Goal: Communication & Community: Share content

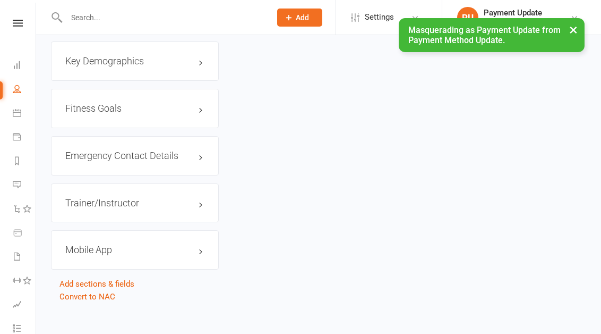
click at [579, 29] on button "×" at bounding box center [573, 29] width 19 height 23
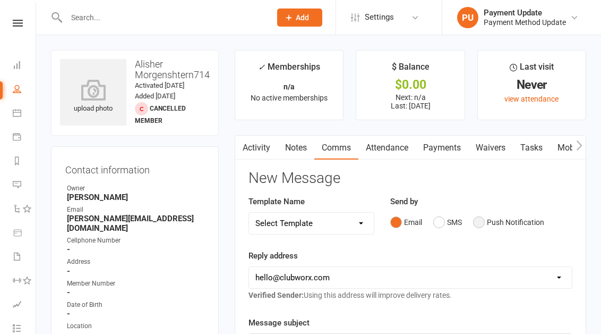
click at [491, 218] on button "Push Notification" at bounding box center [508, 222] width 71 height 20
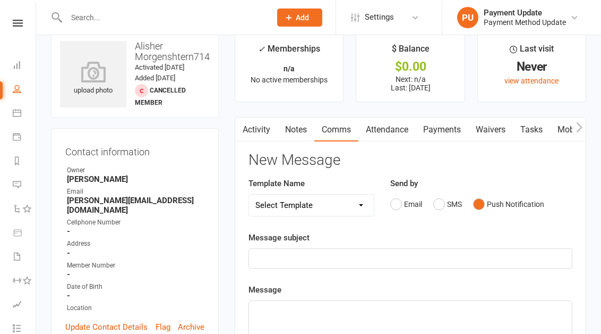
scroll to position [19, 0]
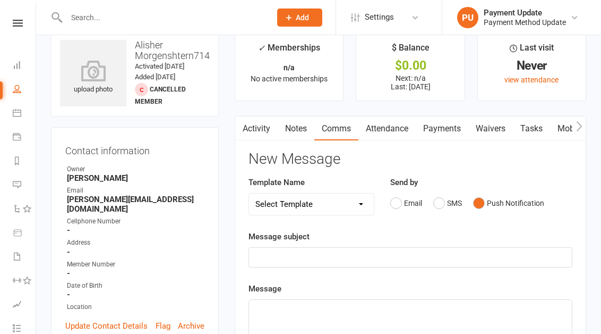
click at [347, 248] on div "﻿" at bounding box center [410, 256] width 323 height 19
click at [312, 314] on p "﻿" at bounding box center [410, 309] width 310 height 13
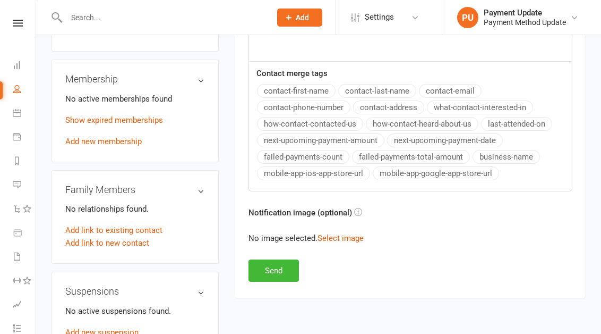
scroll to position [429, 0]
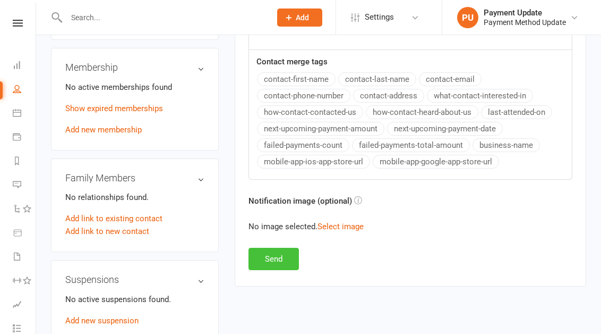
click at [280, 258] on button "Send" at bounding box center [274, 258] width 50 height 22
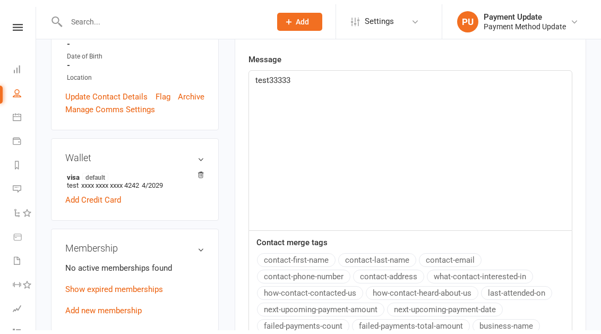
scroll to position [724, 0]
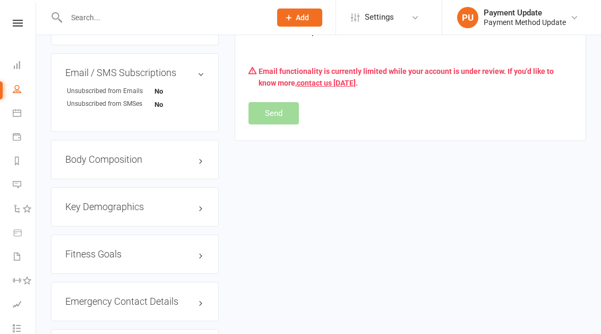
drag, startPoint x: 303, startPoint y: 224, endPoint x: 319, endPoint y: 205, distance: 24.9
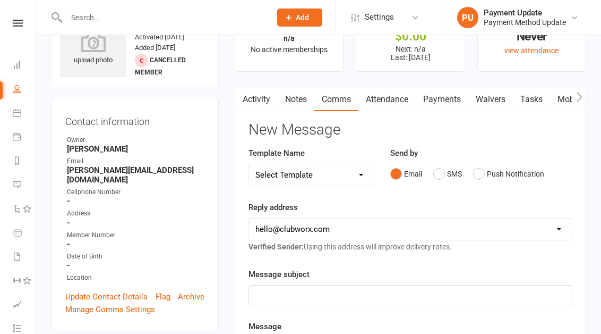
scroll to position [30, 0]
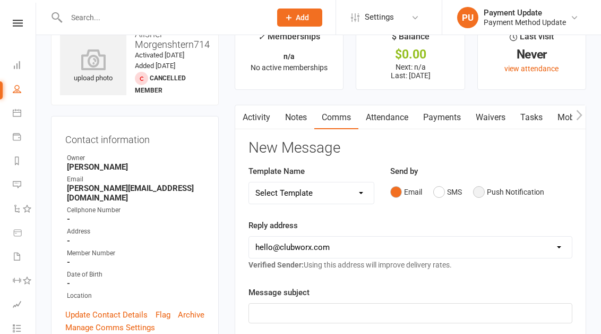
click at [496, 184] on button "Push Notification" at bounding box center [508, 192] width 71 height 20
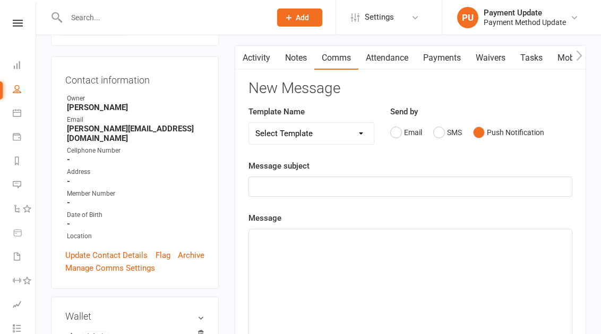
scroll to position [104, 0]
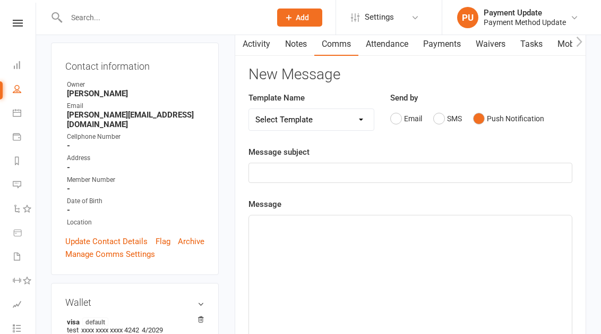
click at [298, 167] on p "﻿" at bounding box center [410, 172] width 310 height 13
click at [351, 245] on div "﻿" at bounding box center [410, 294] width 323 height 159
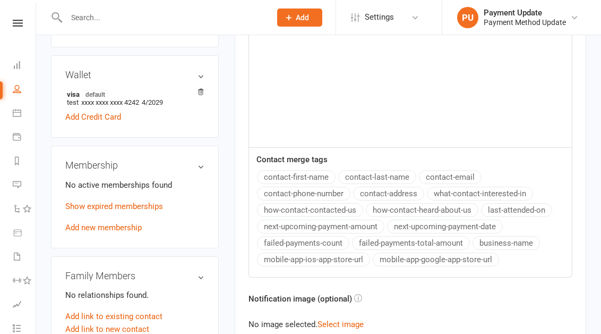
scroll to position [430, 0]
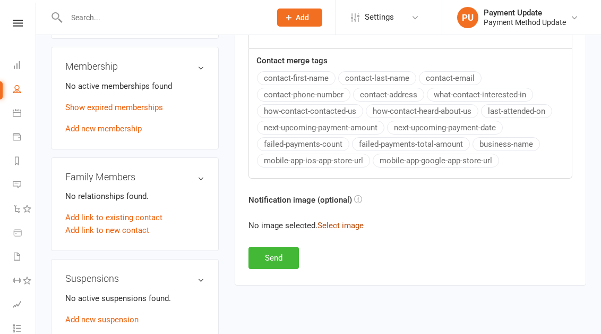
click at [347, 224] on button "Select image" at bounding box center [341, 225] width 46 height 13
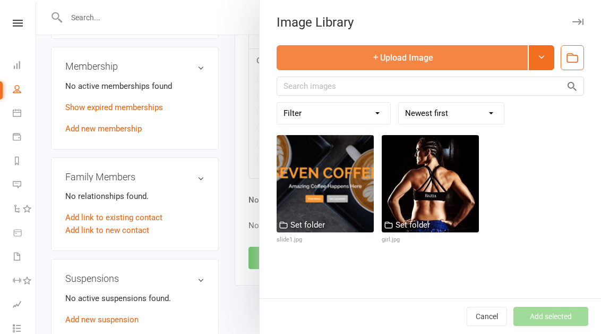
click at [431, 58] on button "Upload Image" at bounding box center [402, 57] width 251 height 25
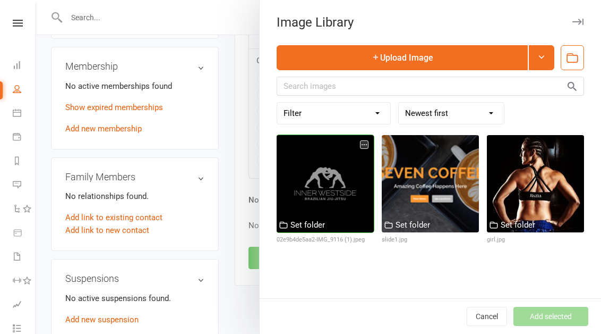
click at [342, 193] on div at bounding box center [325, 183] width 97 height 97
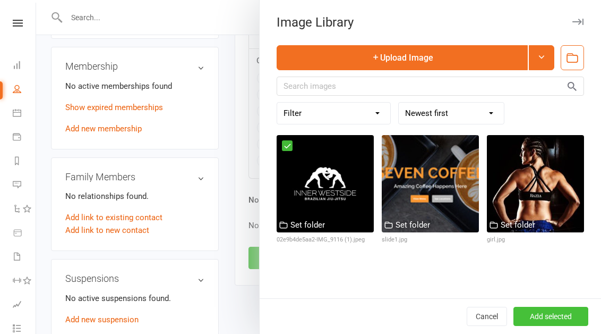
click at [557, 316] on button "Add selected" at bounding box center [551, 315] width 75 height 19
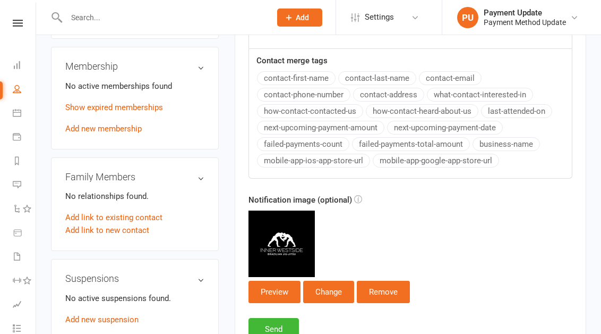
scroll to position [598, 0]
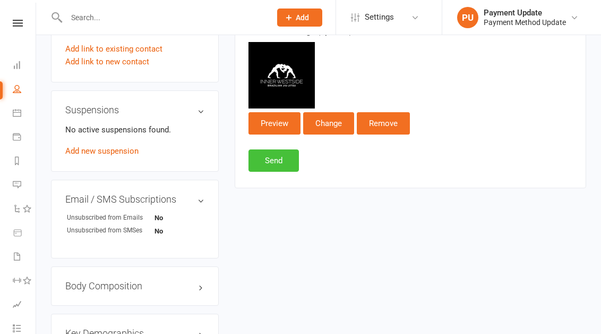
click at [274, 167] on button "Send" at bounding box center [274, 160] width 50 height 22
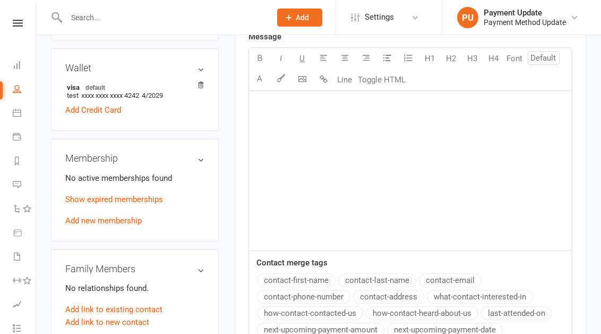
scroll to position [249, 0]
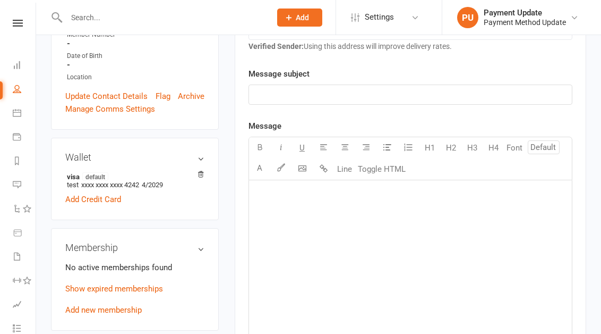
click at [326, 93] on p "﻿" at bounding box center [410, 94] width 310 height 13
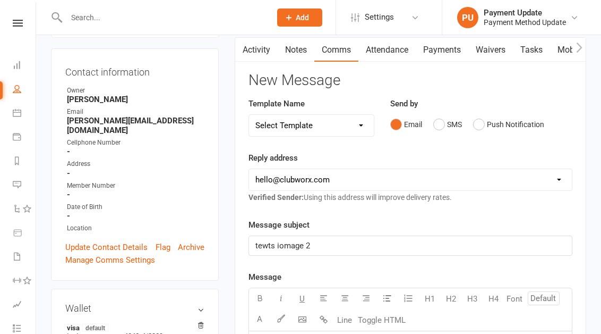
scroll to position [114, 0]
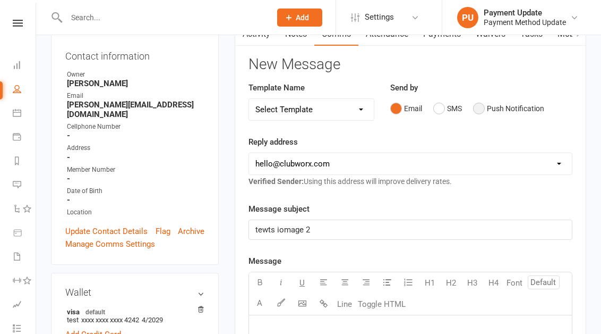
click at [485, 106] on button "Push Notification" at bounding box center [508, 108] width 71 height 20
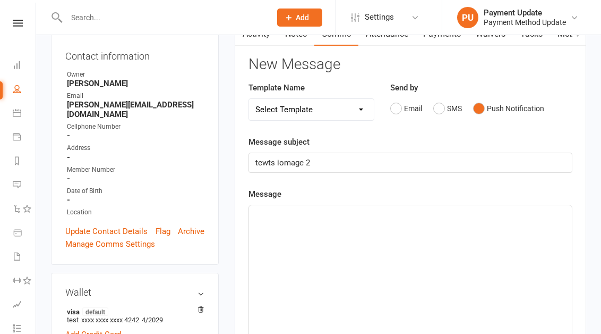
click at [368, 229] on div "﻿" at bounding box center [410, 284] width 323 height 159
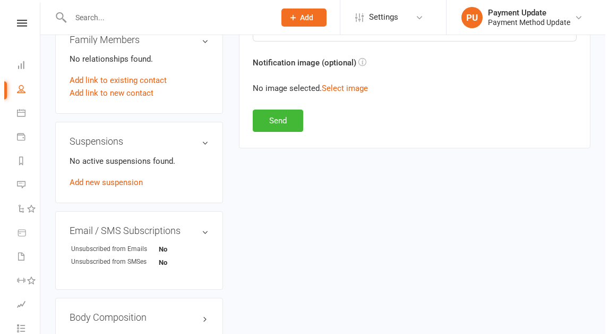
scroll to position [559, 0]
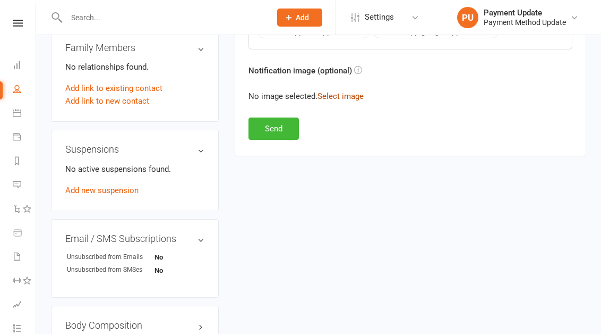
click at [323, 96] on button "Select image" at bounding box center [341, 96] width 46 height 13
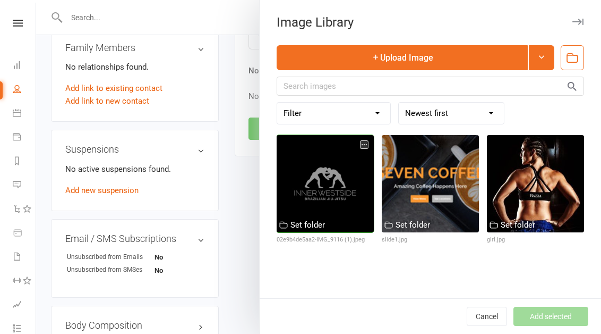
click at [315, 182] on div at bounding box center [325, 183] width 97 height 97
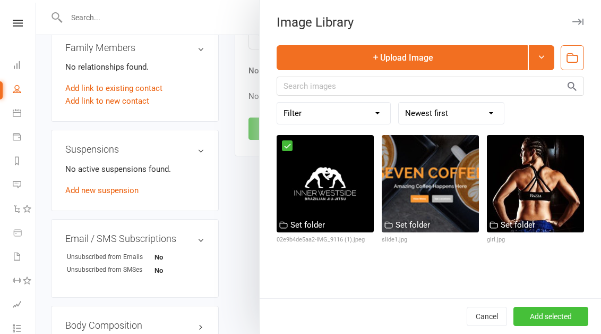
click at [570, 308] on button "Add selected" at bounding box center [551, 315] width 75 height 19
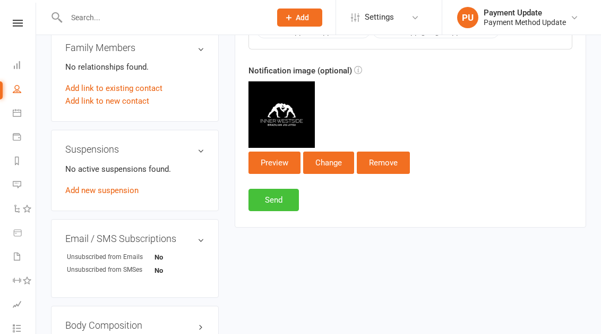
click at [258, 193] on button "Send" at bounding box center [274, 200] width 50 height 22
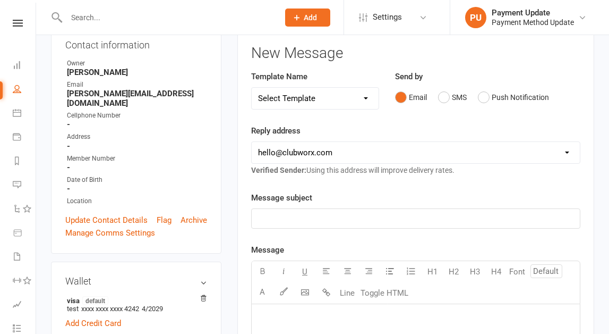
scroll to position [130, 0]
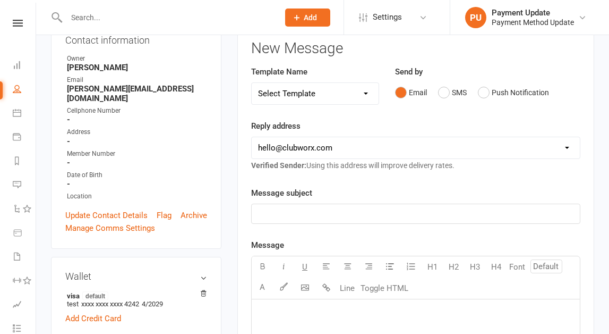
click at [310, 211] on p "﻿" at bounding box center [415, 213] width 315 height 13
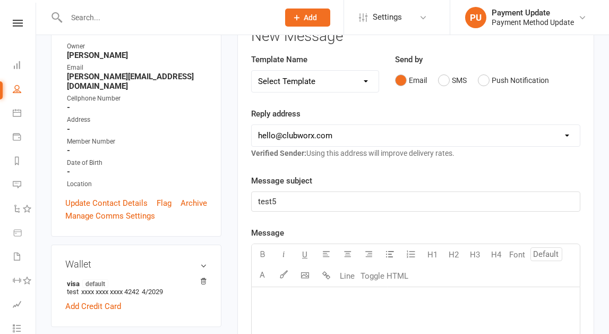
scroll to position [144, 0]
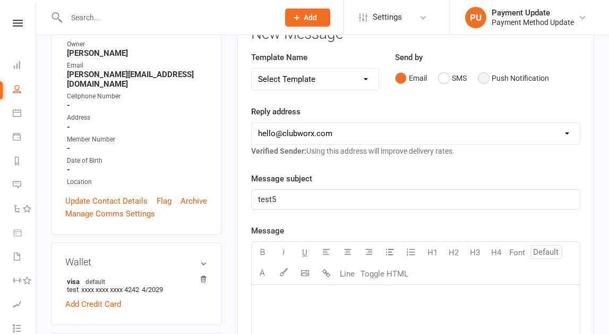
click at [520, 80] on button "Push Notification" at bounding box center [513, 78] width 71 height 20
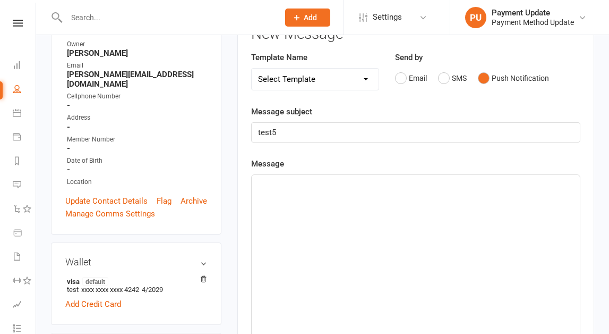
click at [323, 217] on div "﻿" at bounding box center [416, 254] width 328 height 159
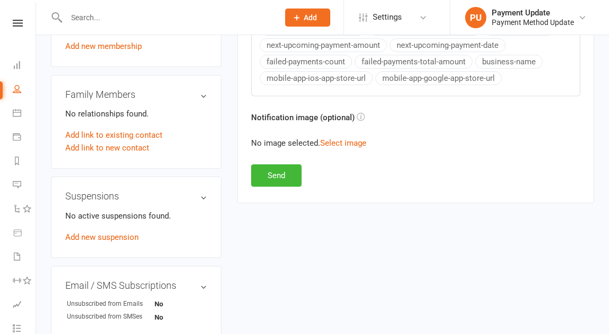
scroll to position [525, 0]
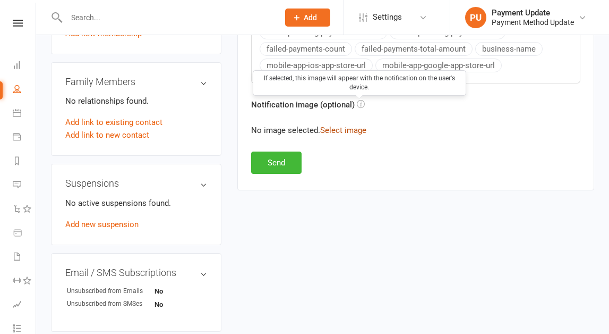
click at [354, 126] on button "Select image" at bounding box center [343, 130] width 46 height 13
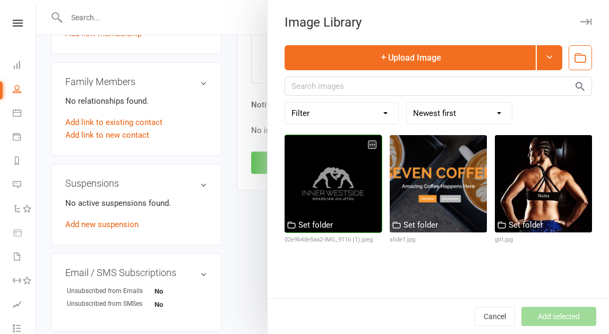
click at [325, 183] on div at bounding box center [333, 183] width 97 height 97
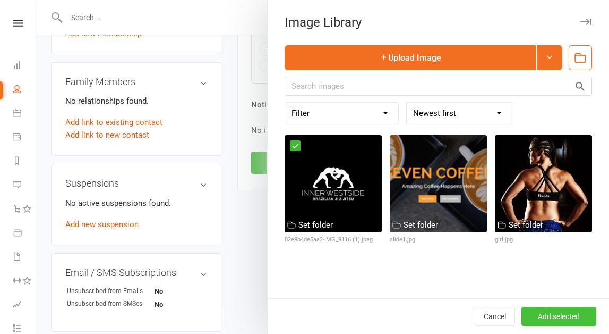
click at [549, 323] on button "Add selected" at bounding box center [559, 315] width 75 height 19
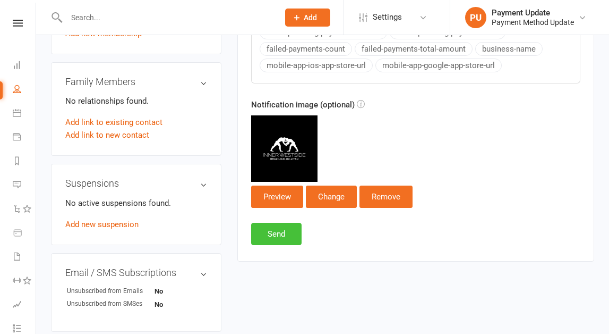
click at [271, 236] on button "Send" at bounding box center [276, 234] width 50 height 22
